Goal: Task Accomplishment & Management: Manage account settings

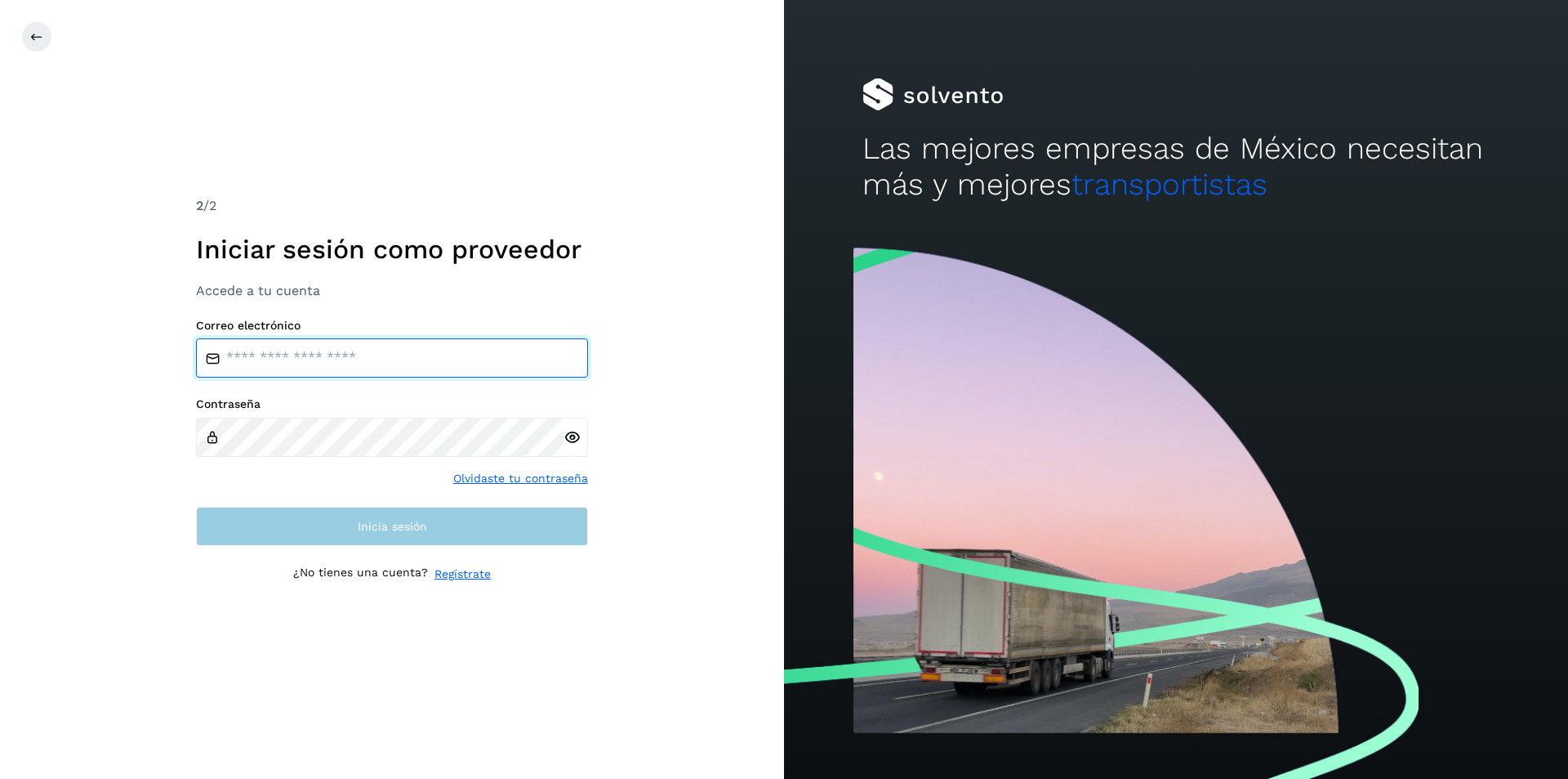
type input "**********"
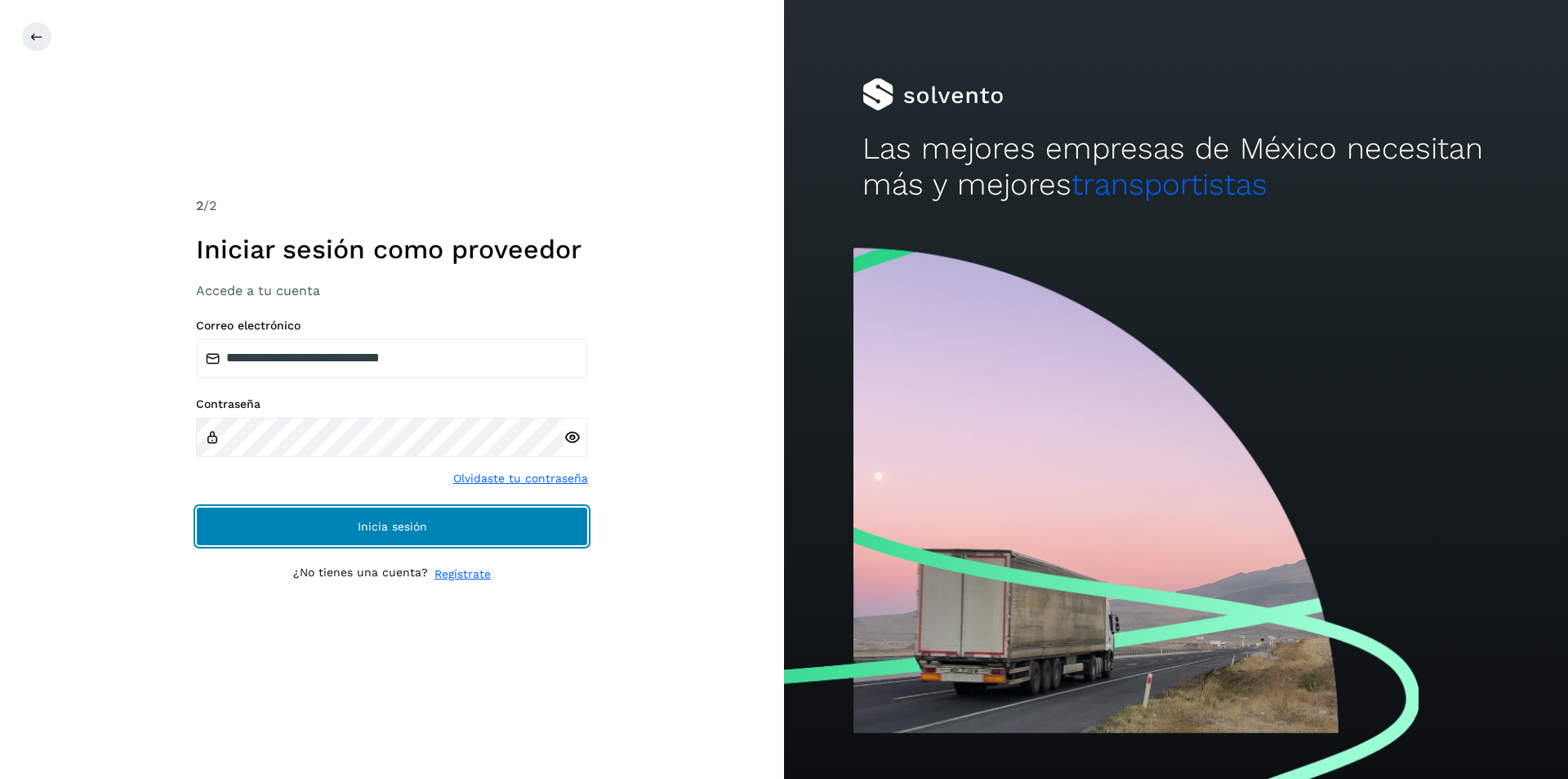
click at [525, 538] on button "Inicia sesión" at bounding box center [392, 526] width 392 height 39
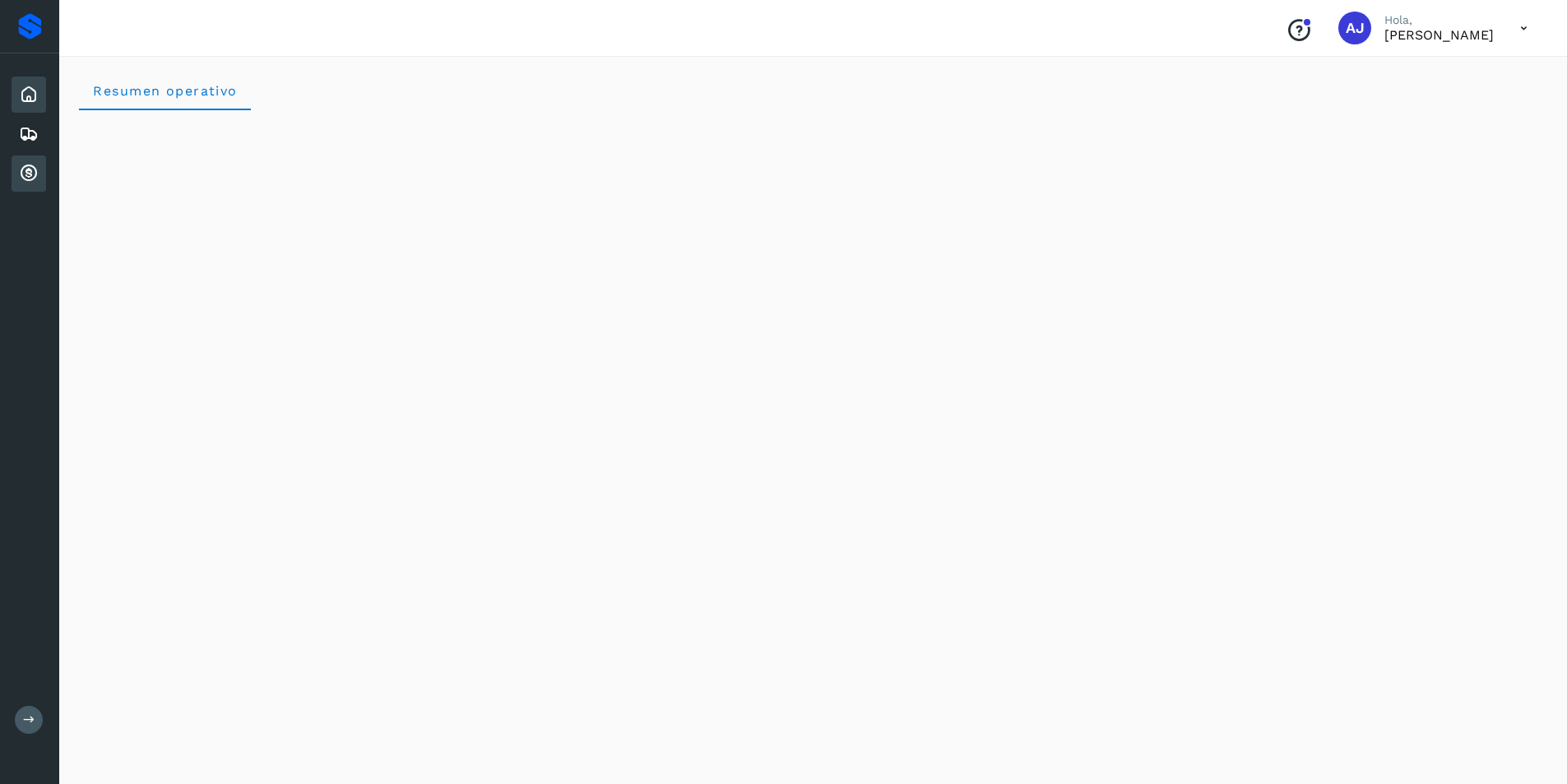
click at [32, 164] on icon at bounding box center [28, 173] width 20 height 20
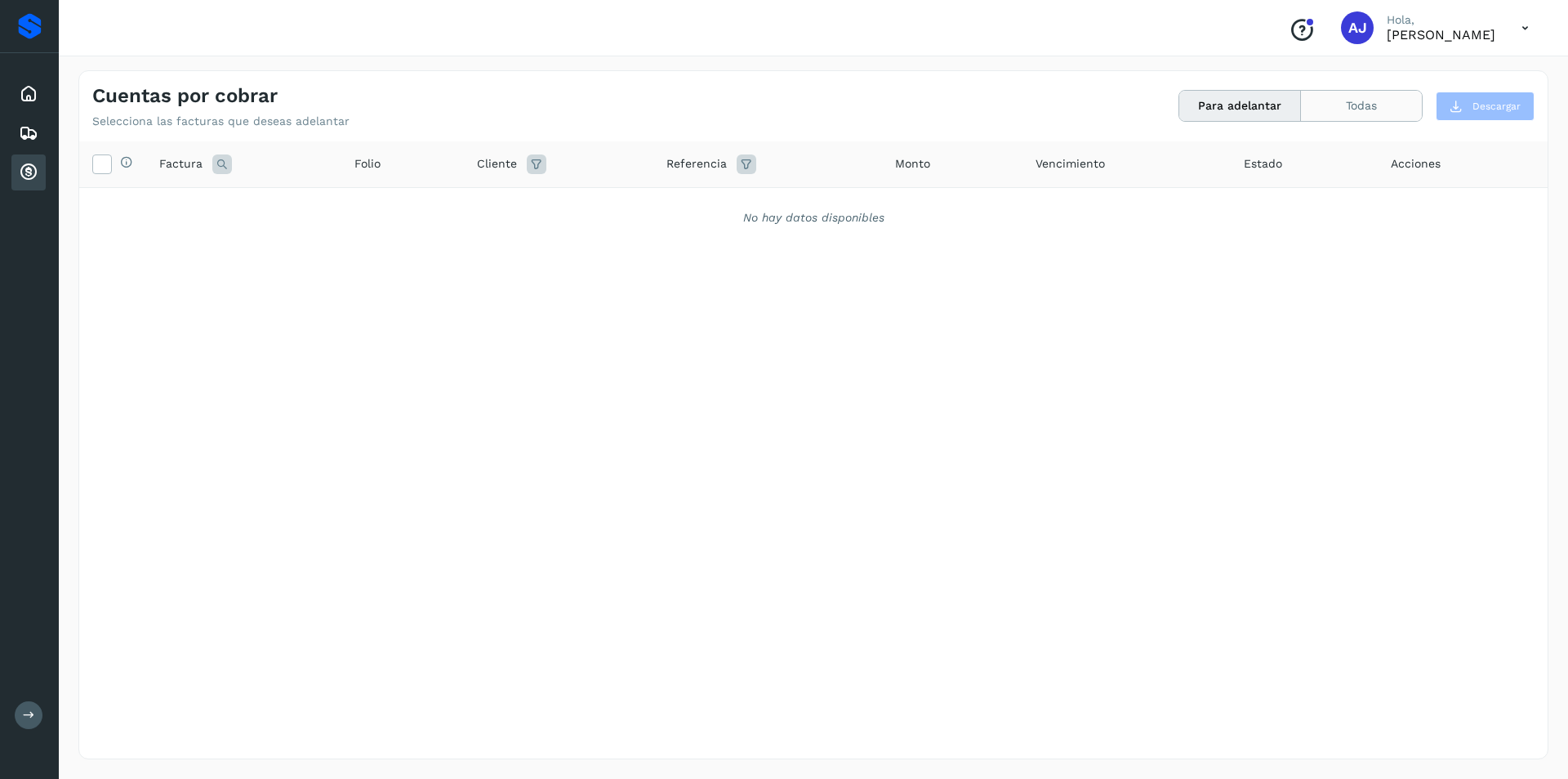
click at [1339, 105] on button "Todas" at bounding box center [1362, 105] width 121 height 31
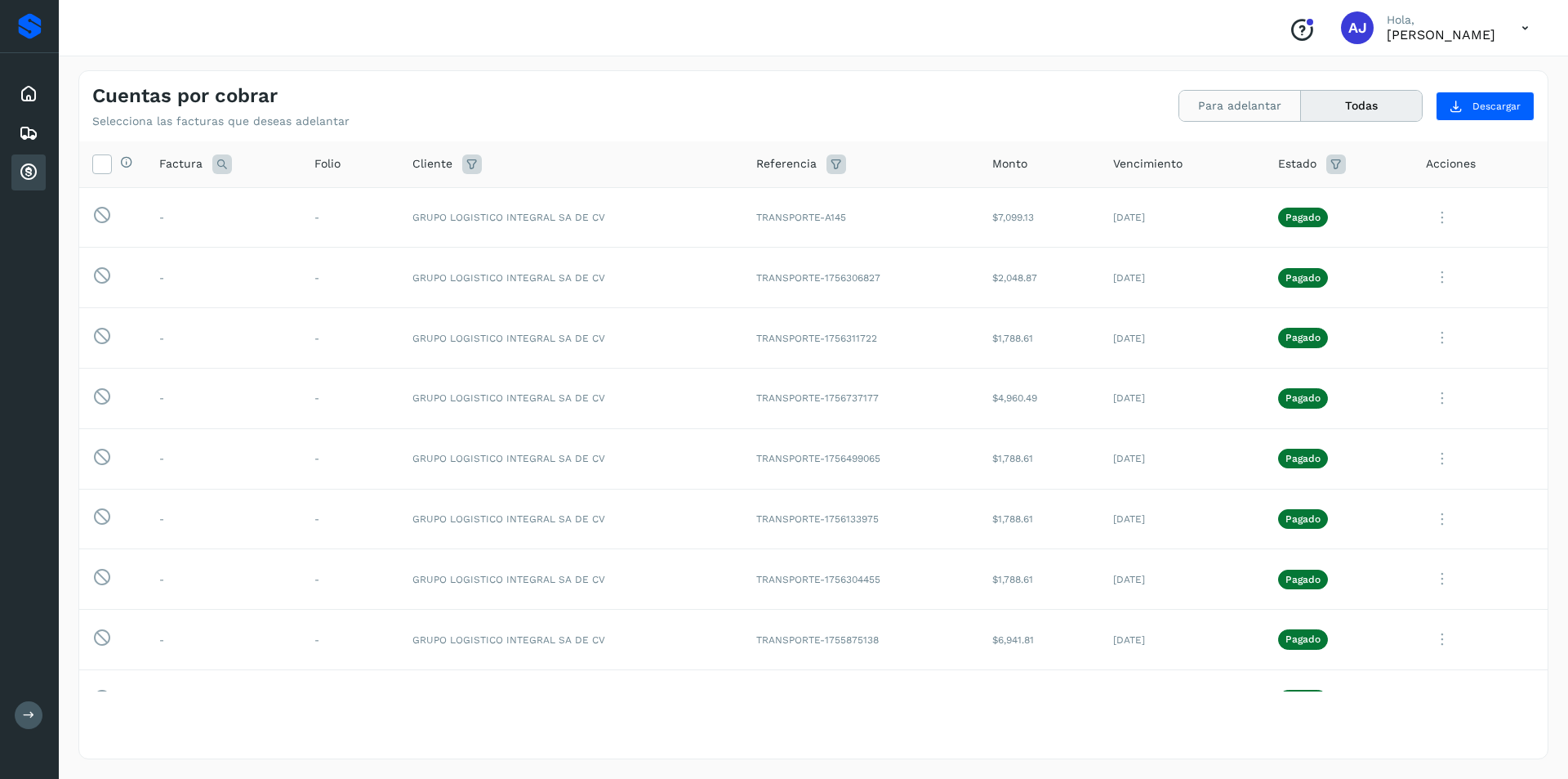
click at [1253, 112] on button "Para adelantar" at bounding box center [1241, 105] width 122 height 31
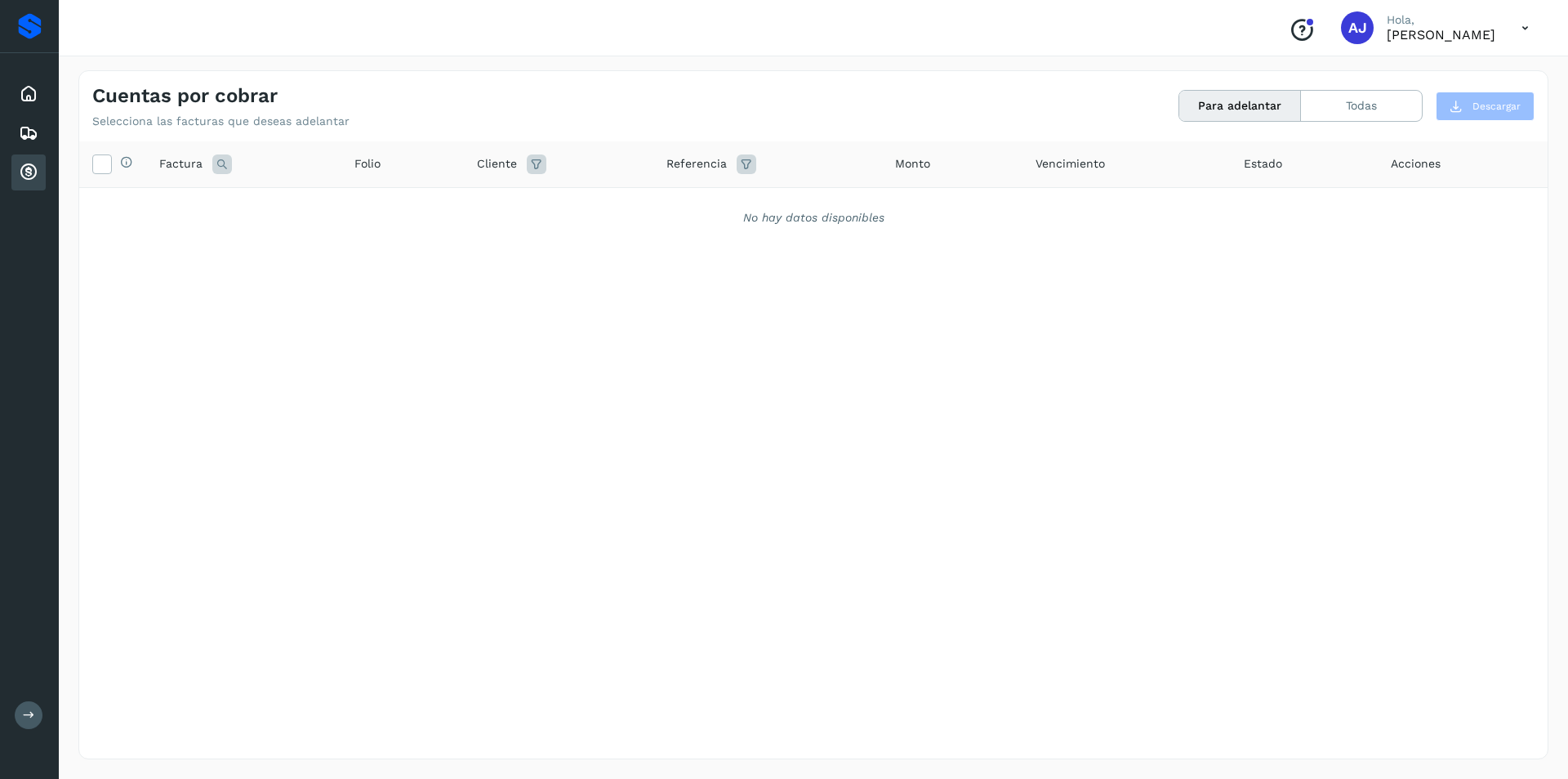
click at [1136, 105] on div "Cuentas por cobrar Selecciona las facturas que deseas adelantar Para adelantar …" at bounding box center [814, 100] width 1469 height 57
click at [1265, 105] on button "Para adelantar" at bounding box center [1241, 105] width 122 height 31
click at [1266, 105] on button "Para adelantar" at bounding box center [1241, 105] width 122 height 31
click at [1370, 108] on button "Todas" at bounding box center [1362, 105] width 121 height 31
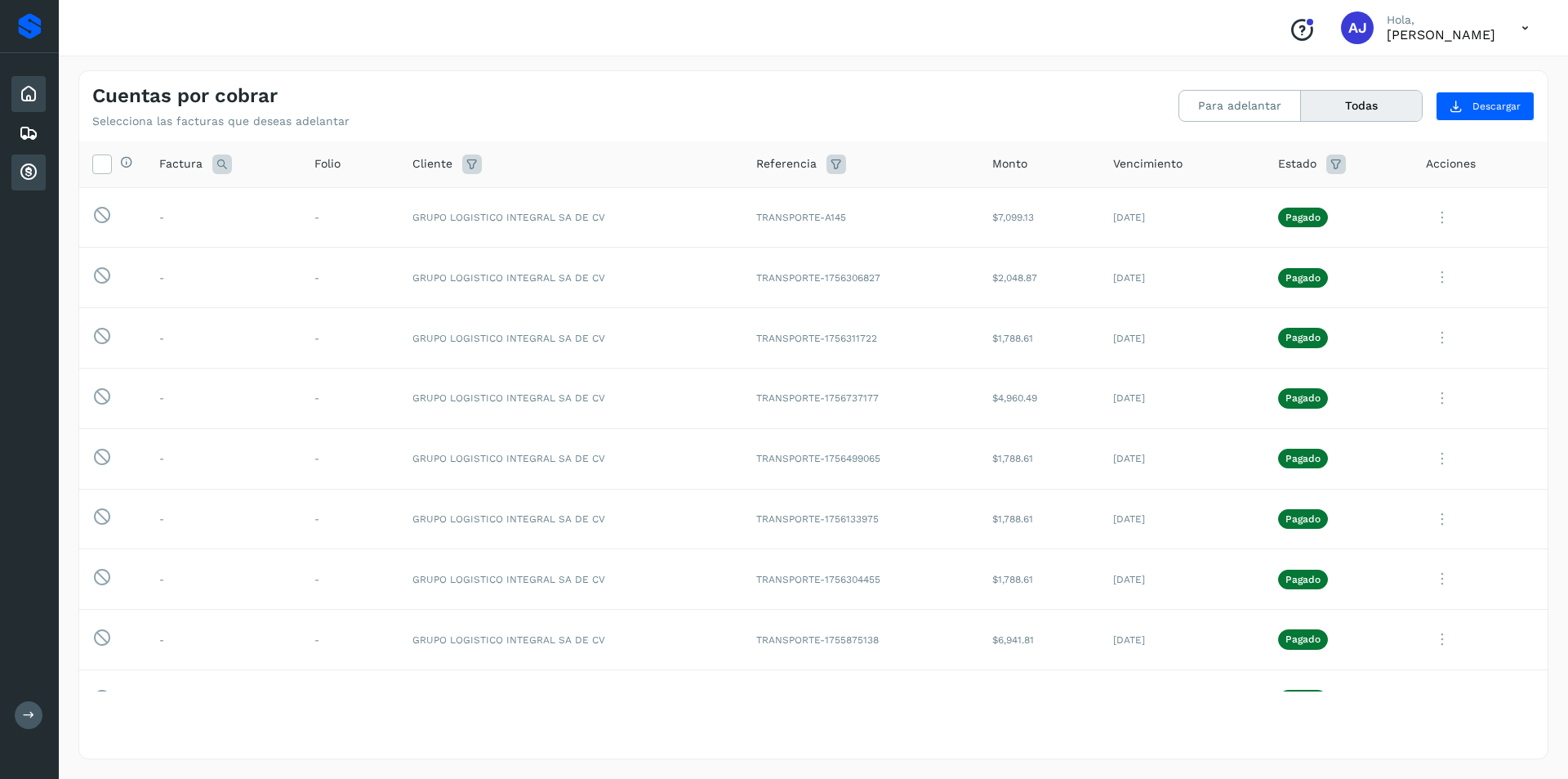
click at [24, 87] on icon at bounding box center [28, 93] width 19 height 19
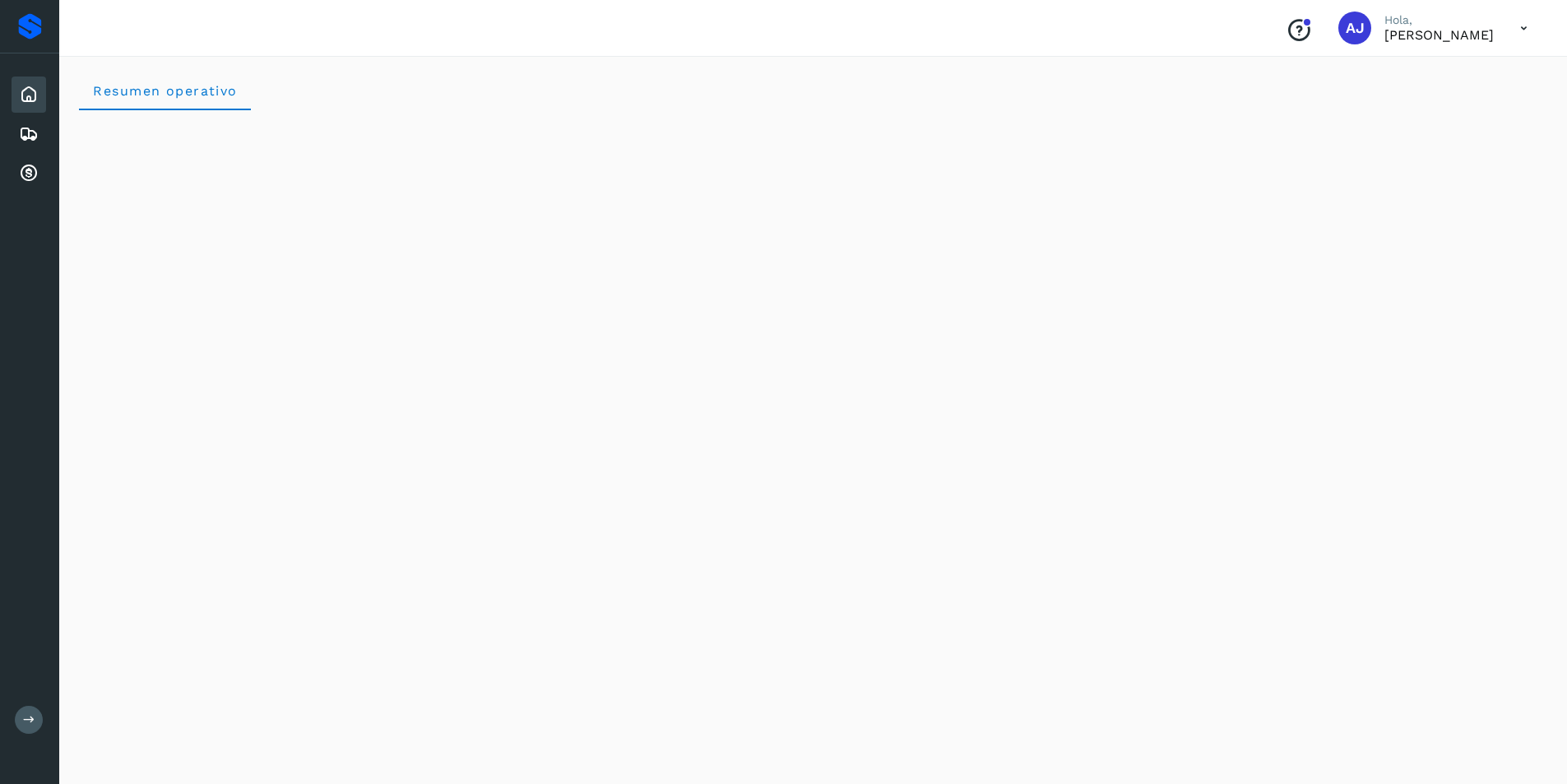
click at [1522, 28] on icon at bounding box center [1524, 28] width 34 height 34
click at [1416, 81] on div "Cerrar sesión" at bounding box center [1442, 74] width 196 height 32
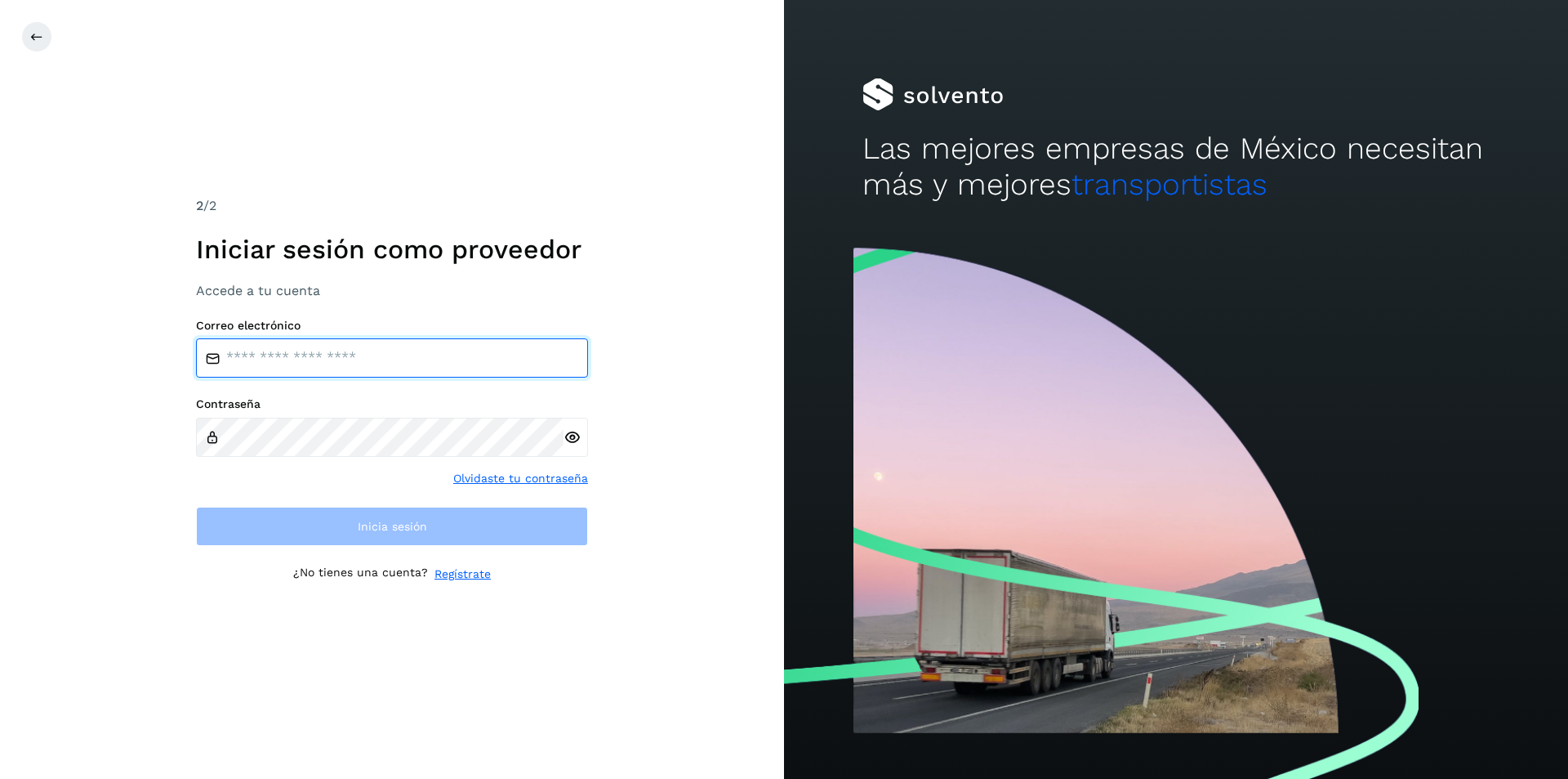
type input "**********"
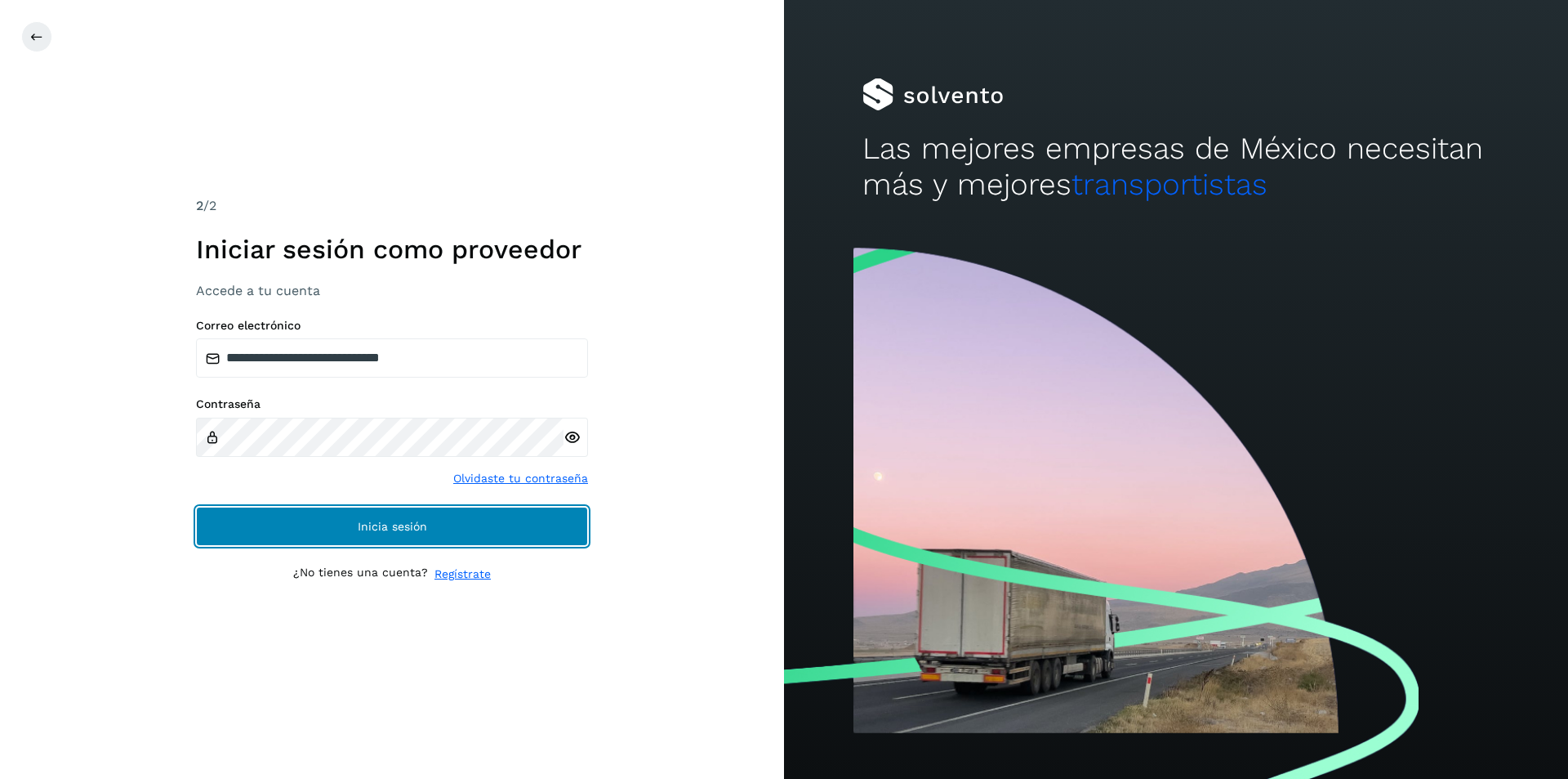
click at [509, 524] on button "Inicia sesión" at bounding box center [392, 526] width 392 height 39
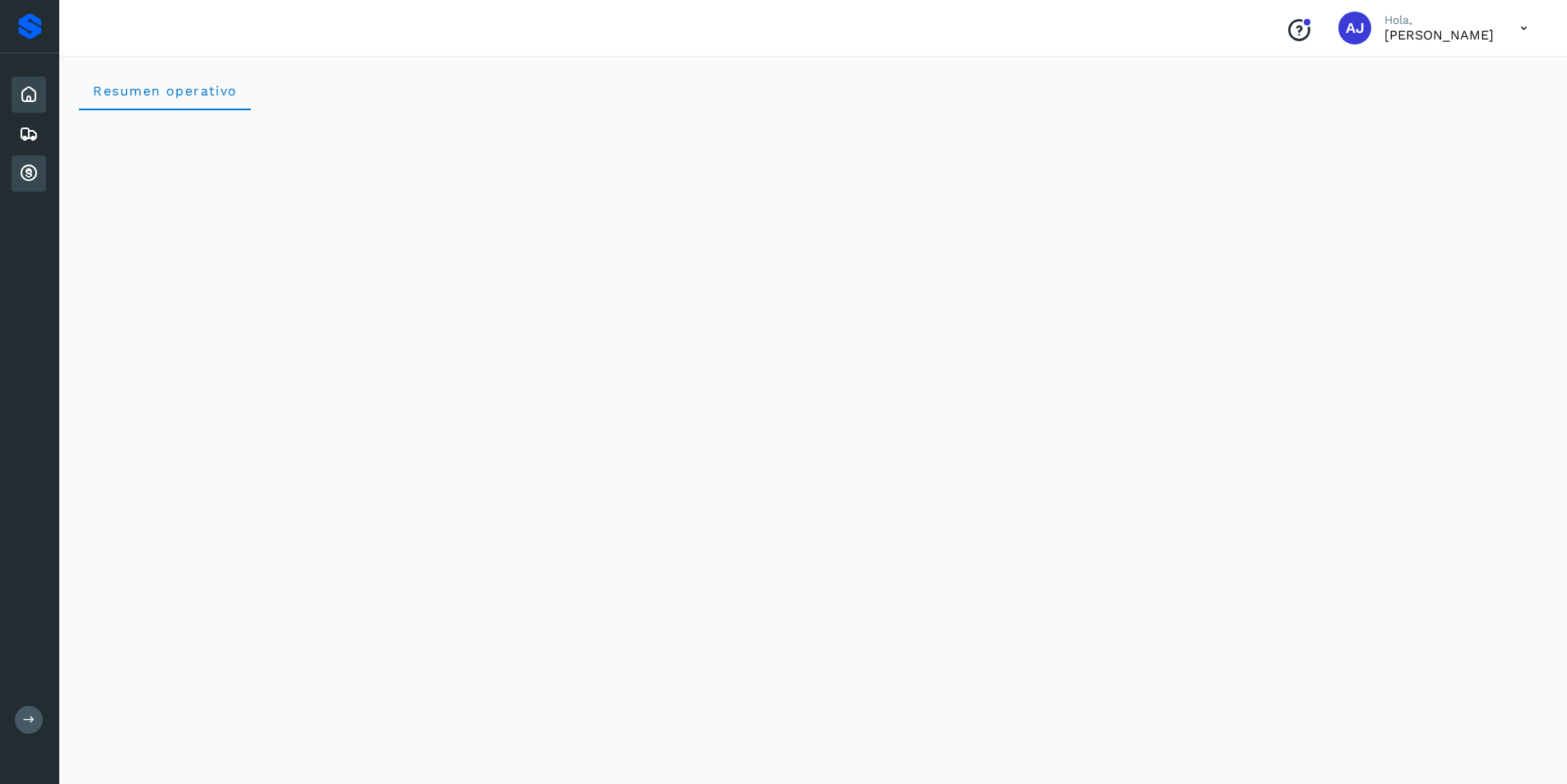
click at [17, 173] on div "Cuentas por cobrar" at bounding box center [28, 173] width 34 height 36
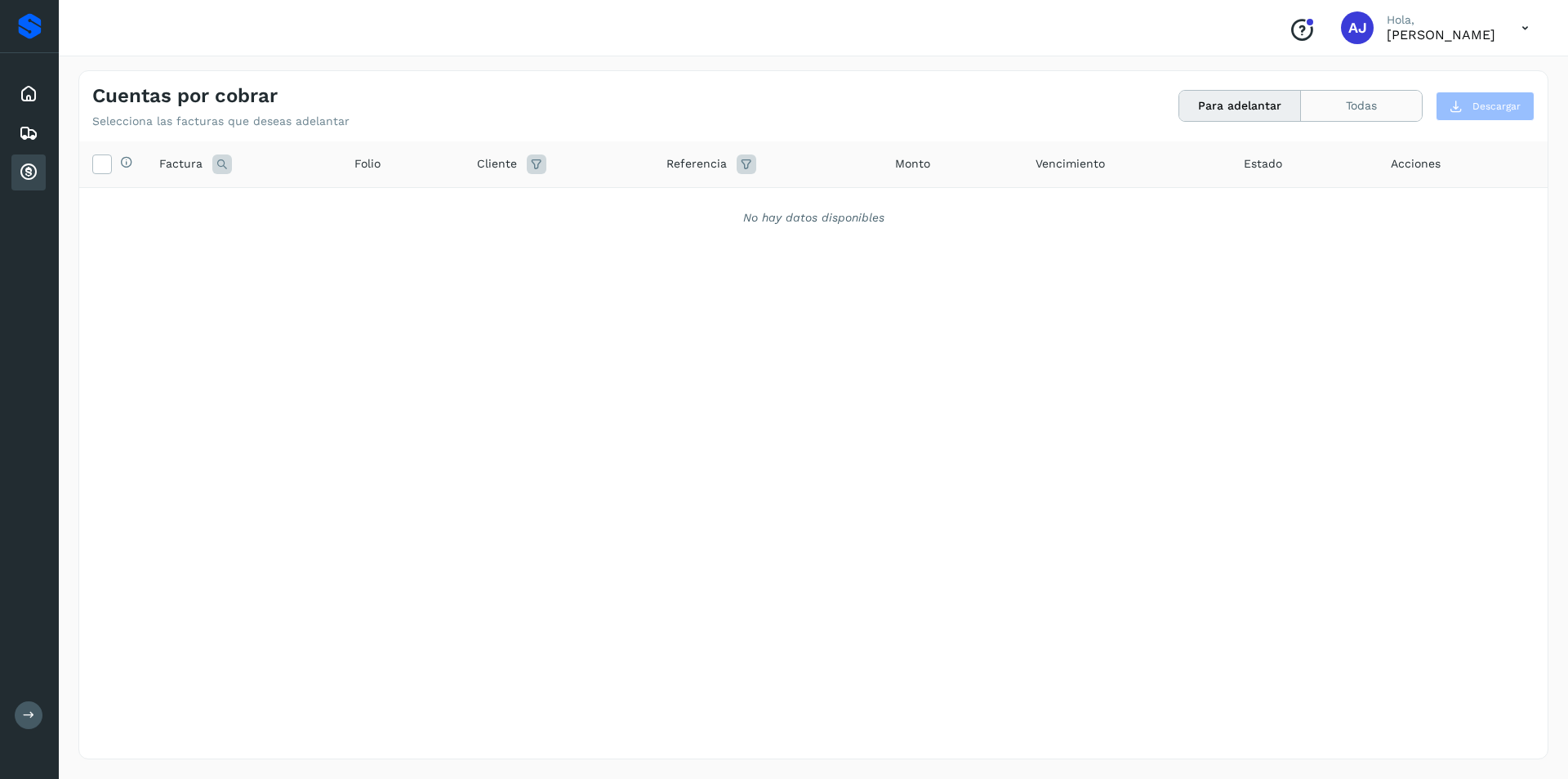
click at [1372, 106] on button "Todas" at bounding box center [1362, 105] width 121 height 31
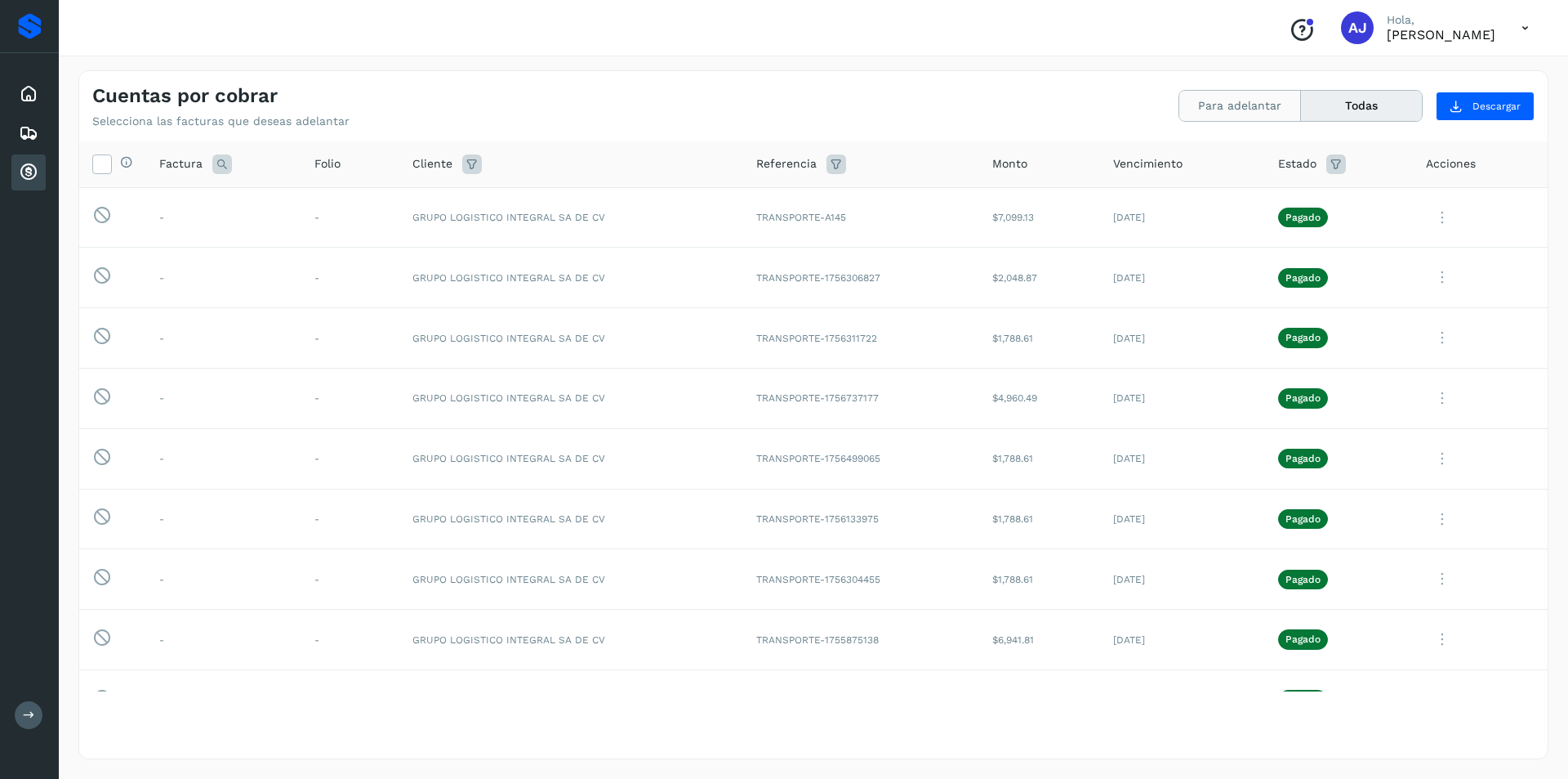
click at [1269, 102] on button "Para adelantar" at bounding box center [1241, 105] width 122 height 31
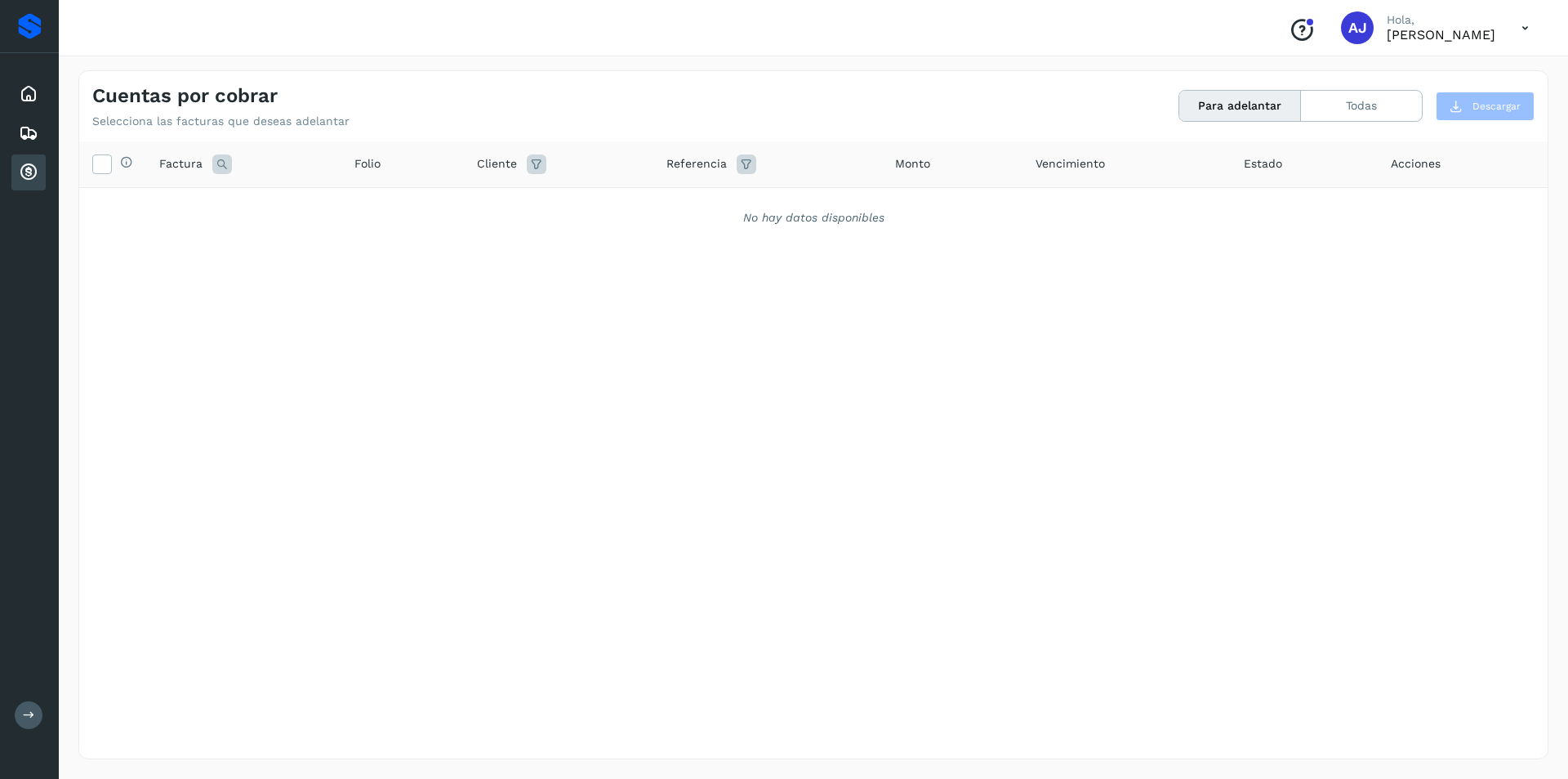
click at [1524, 31] on icon at bounding box center [1525, 28] width 33 height 33
click at [1397, 77] on div "Cerrar sesión" at bounding box center [1444, 74] width 194 height 31
